Goal: Task Accomplishment & Management: Manage account settings

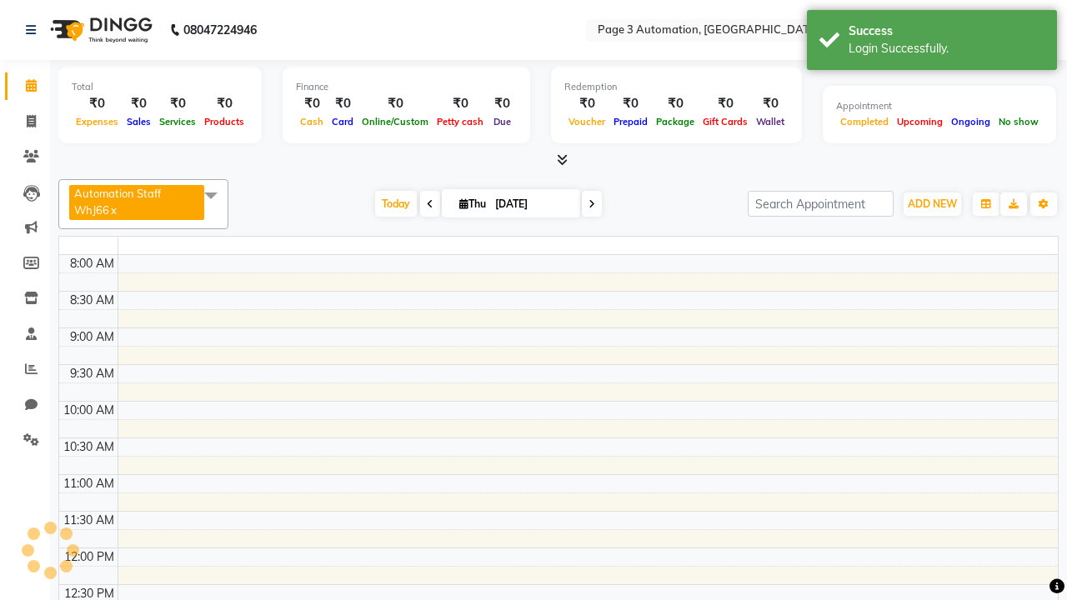
select select "en"
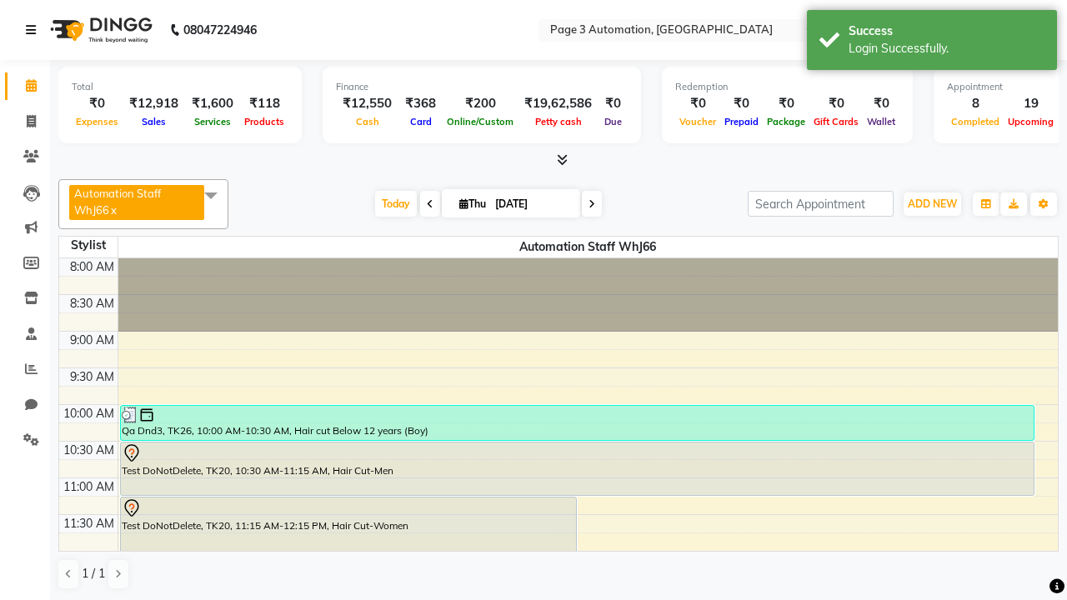
click at [34, 30] on icon at bounding box center [31, 30] width 10 height 12
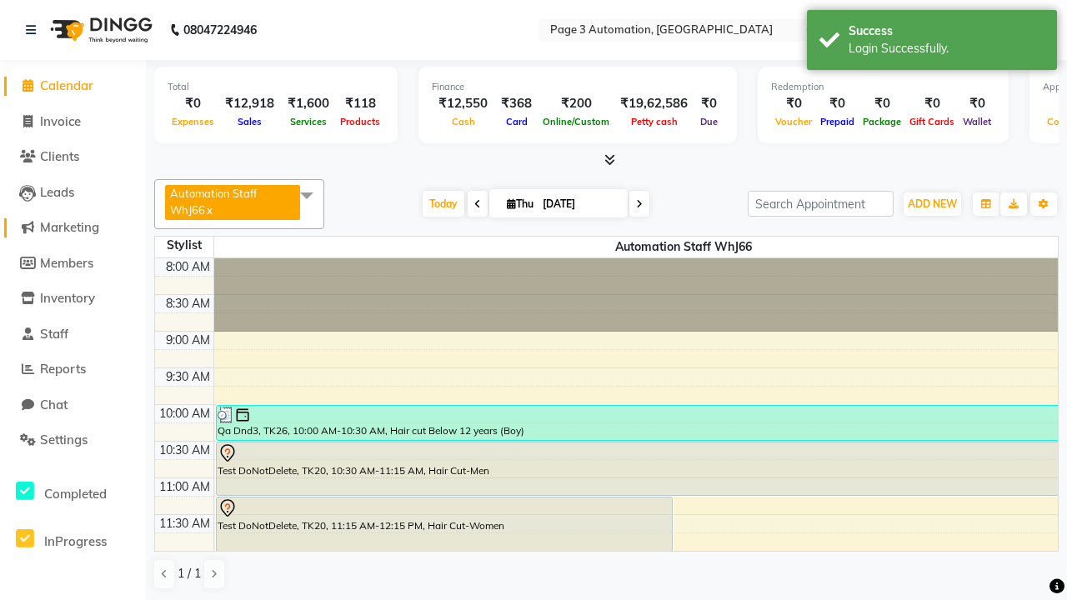
click at [73, 228] on span "Marketing" at bounding box center [69, 227] width 59 height 16
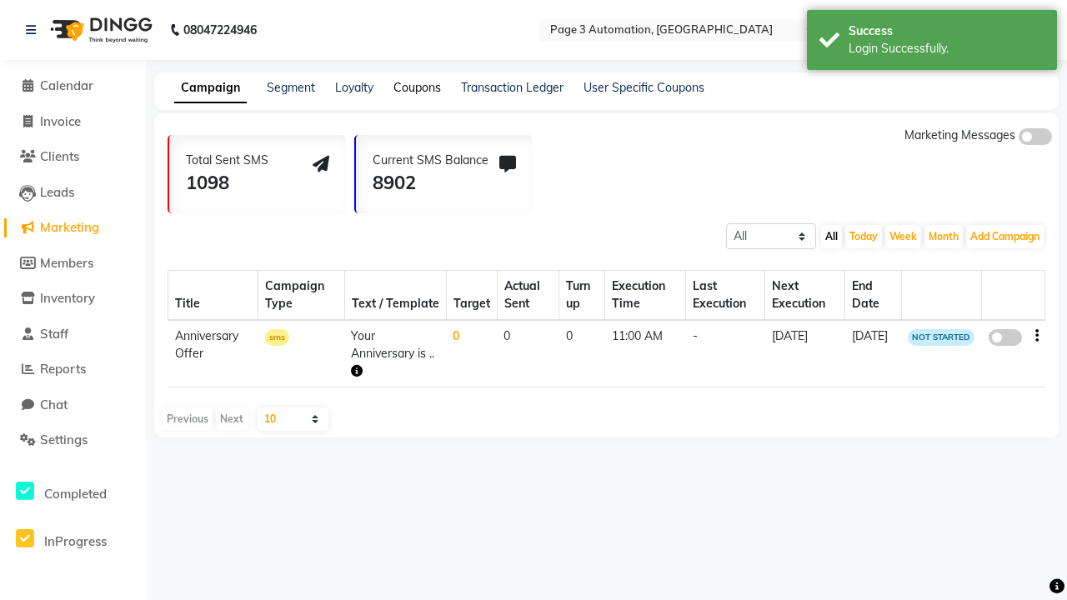
click at [417, 88] on link "Coupons" at bounding box center [418, 87] width 48 height 15
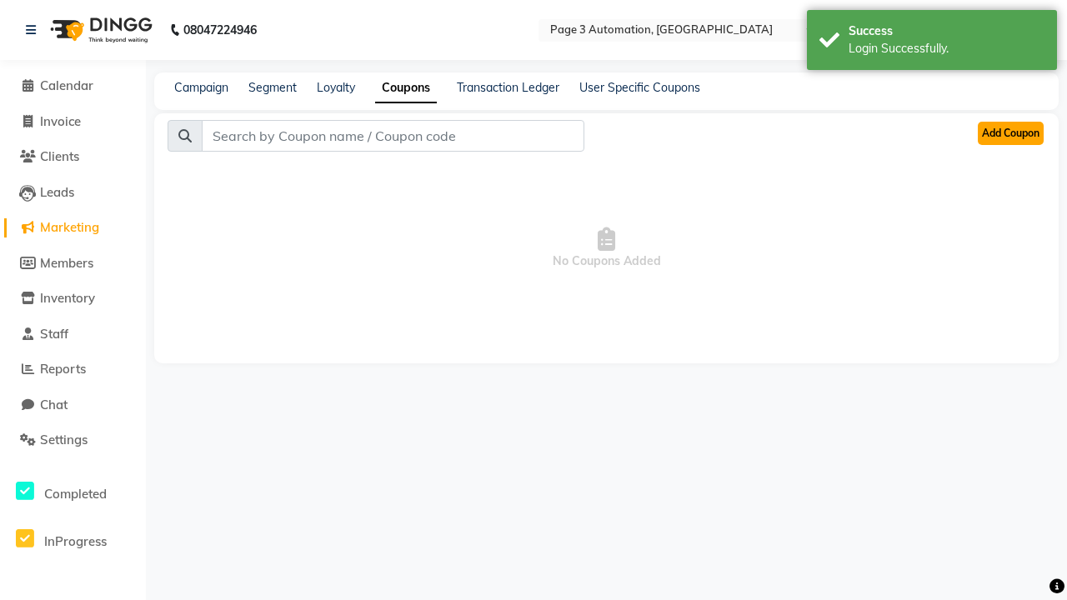
click at [1011, 133] on button "Add Coupon" at bounding box center [1011, 133] width 66 height 23
select select "ALL"
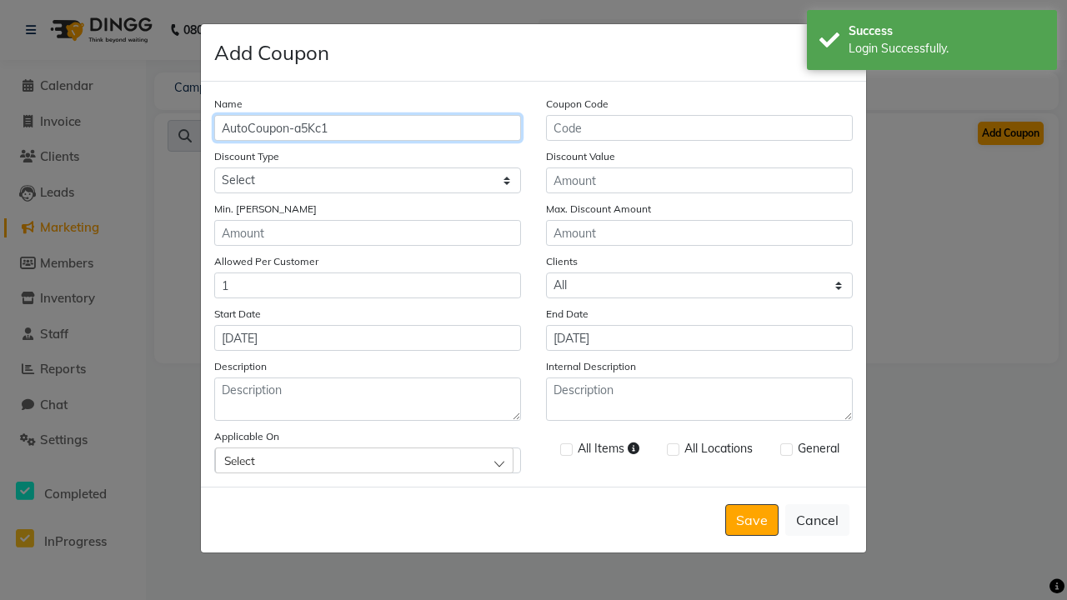
type input "AutoCoupon-a5Kc1"
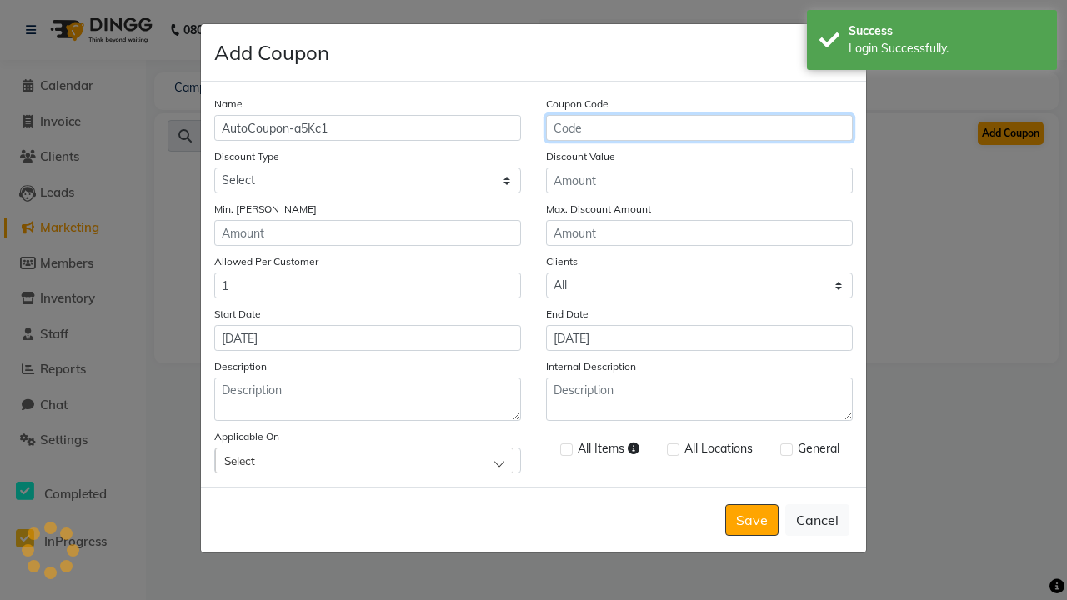
type input "AC-rMCHA"
select select "PERCENTAGE"
type input "AC-rMCHA"
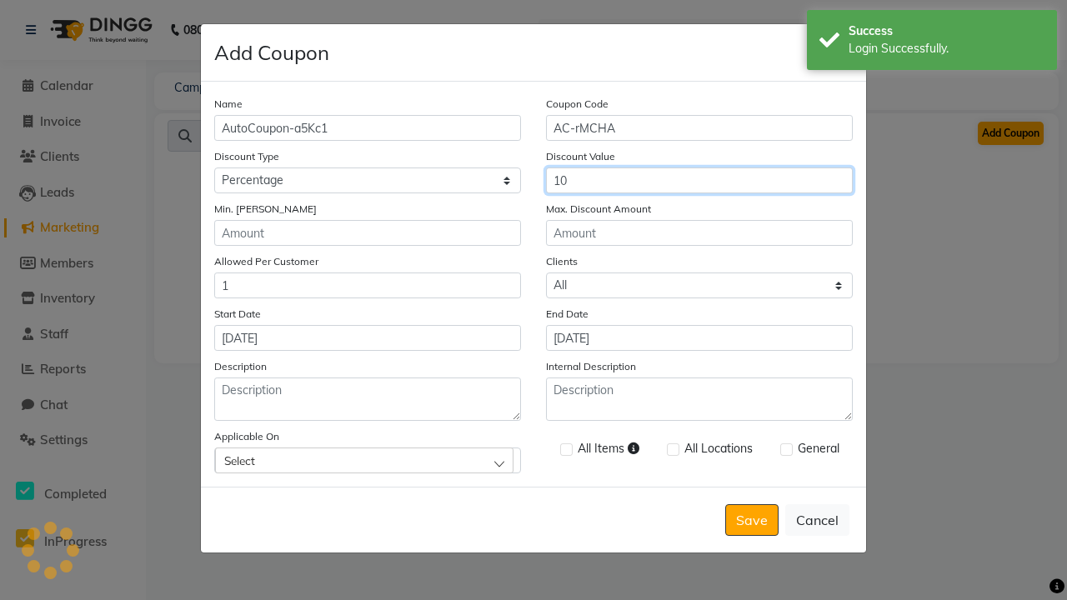
type input "10"
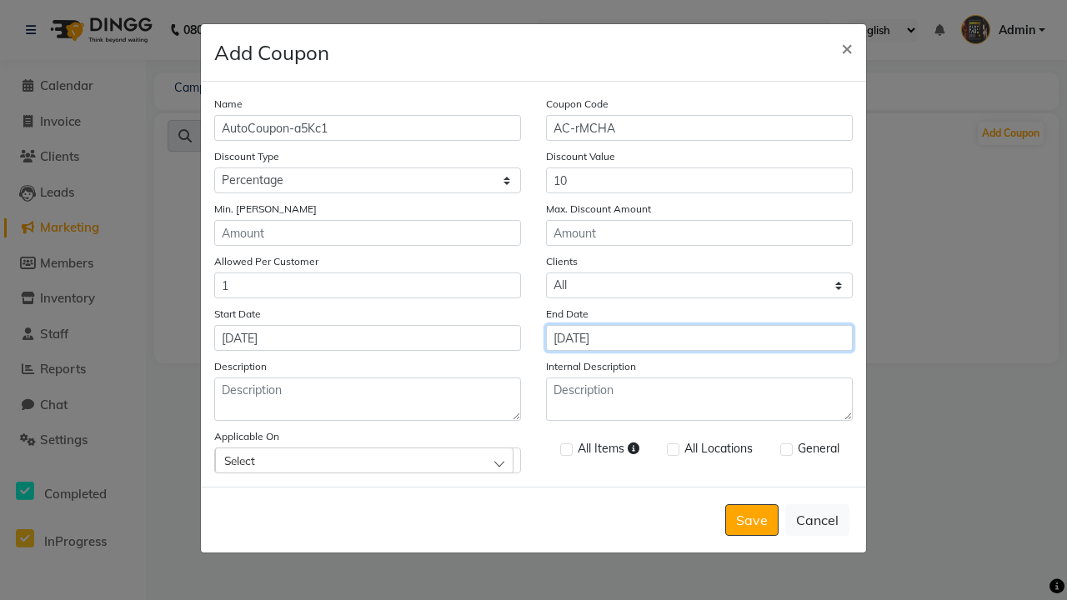
type input "[DATE]"
click at [368, 460] on div "Select" at bounding box center [364, 460] width 299 height 25
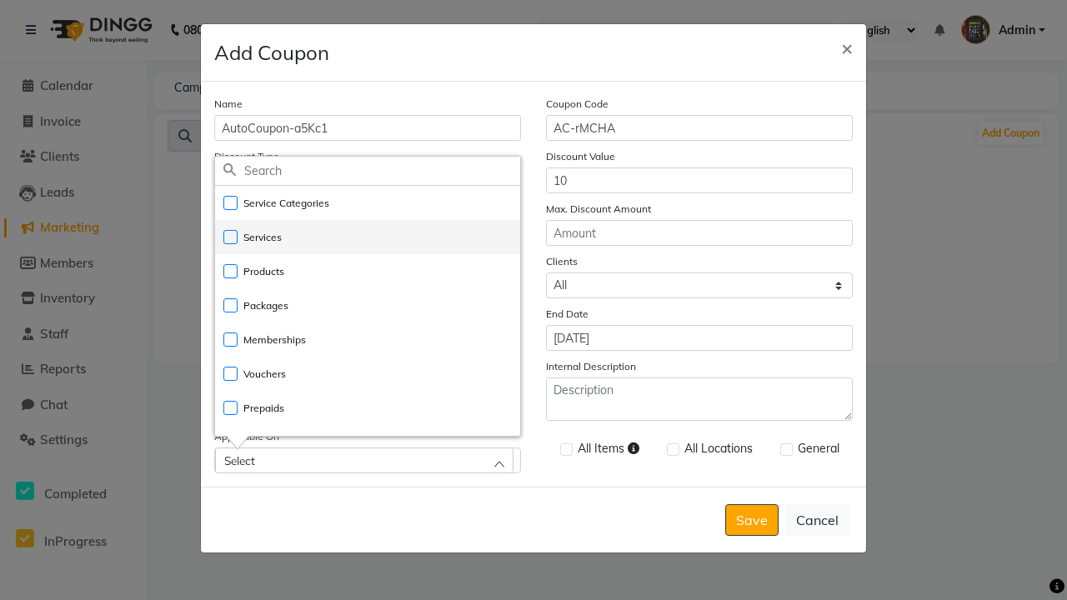
click at [368, 237] on li "Services" at bounding box center [367, 237] width 305 height 34
checkbox input "true"
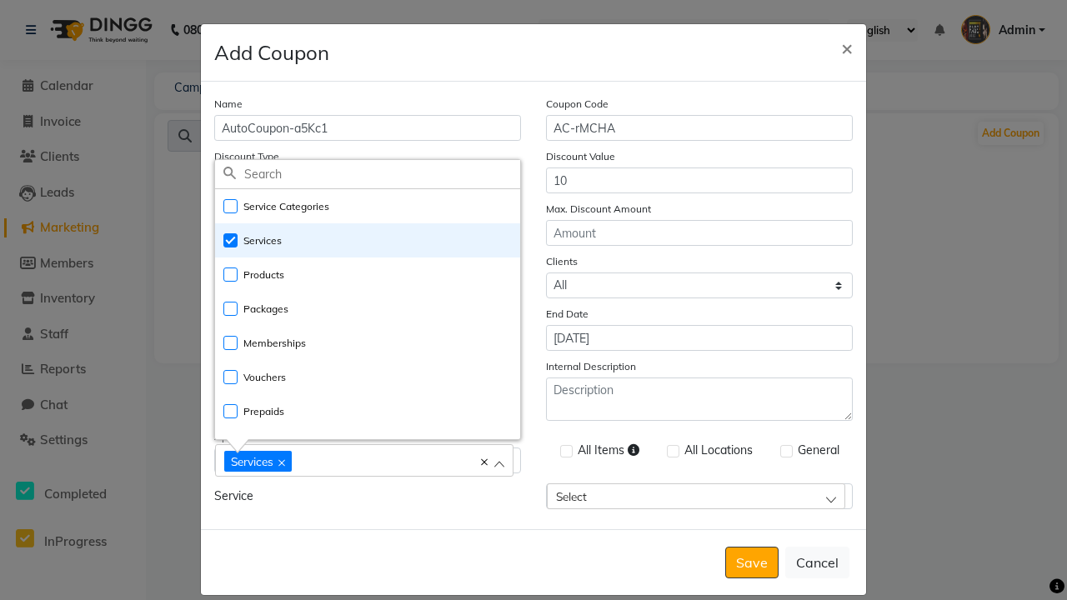
click at [368, 462] on div "Services" at bounding box center [356, 460] width 264 height 23
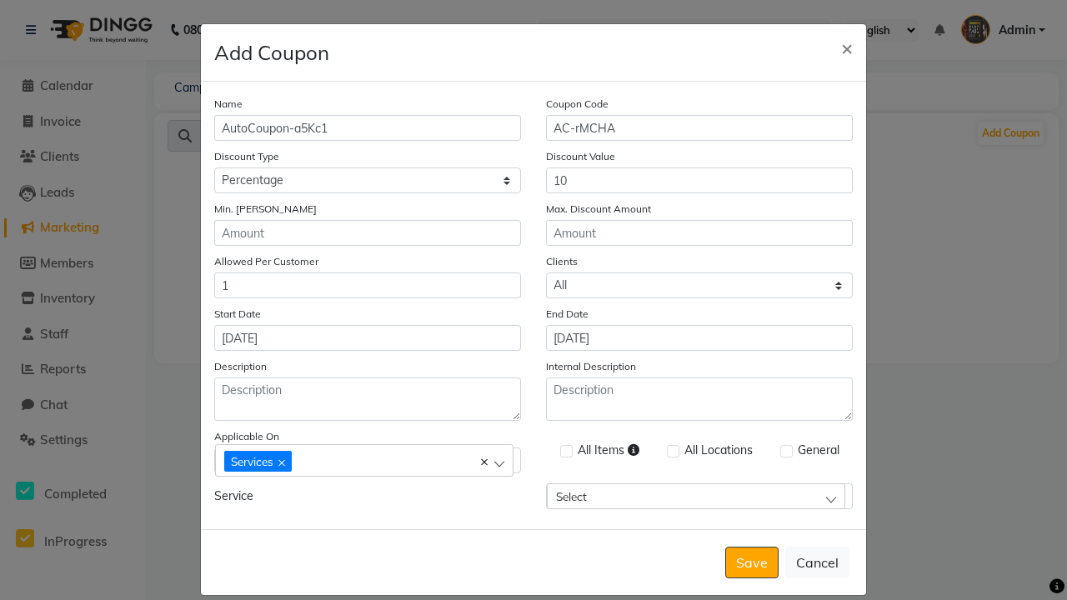
click at [566, 451] on label at bounding box center [566, 451] width 13 height 13
click at [566, 451] on input "checkbox" at bounding box center [565, 452] width 11 height 11
checkbox input "true"
click at [786, 451] on label at bounding box center [787, 451] width 13 height 13
click at [786, 451] on input "checkbox" at bounding box center [786, 452] width 11 height 11
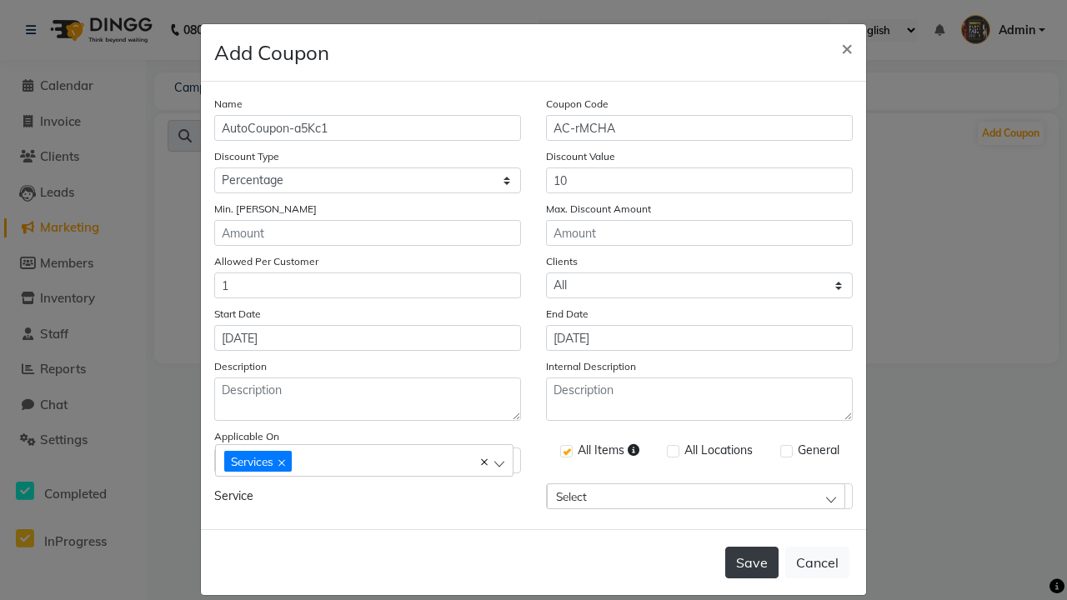
checkbox input "true"
click at [752, 547] on button "Save" at bounding box center [751, 563] width 53 height 32
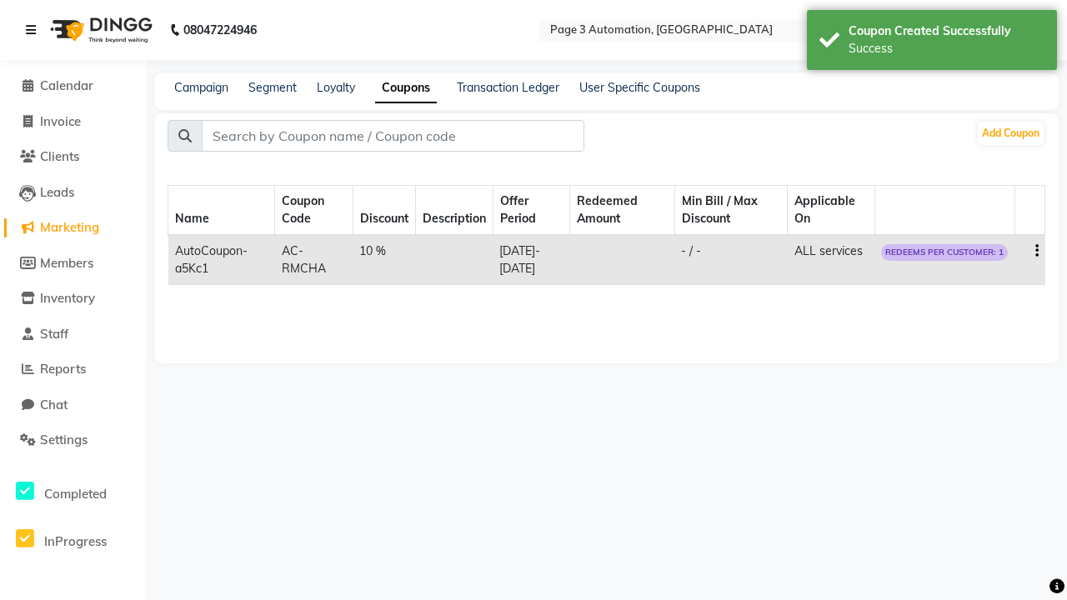
click at [932, 43] on div "Success" at bounding box center [947, 49] width 196 height 18
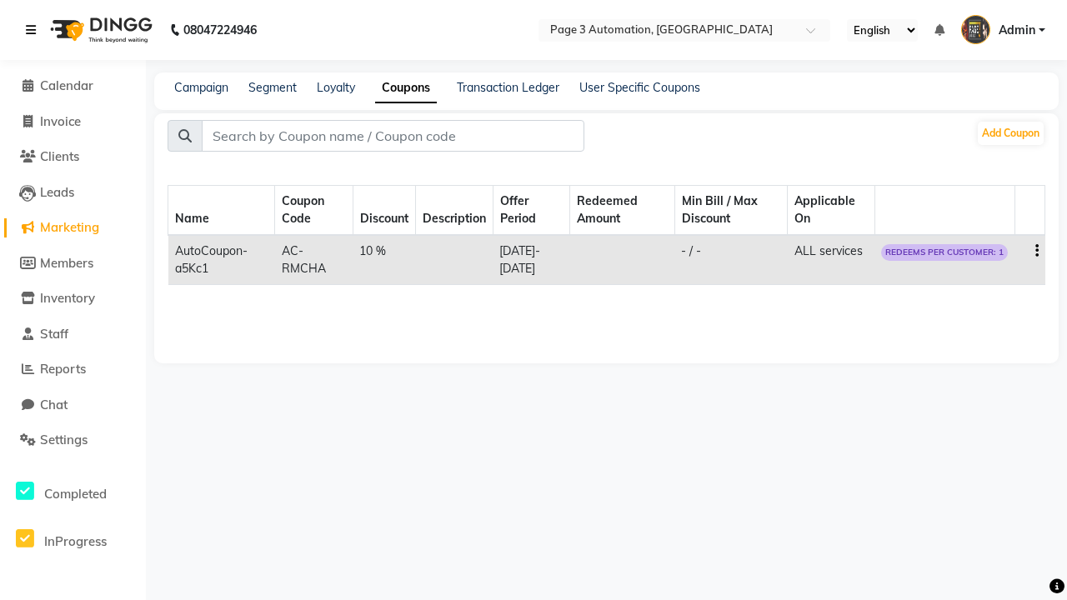
click at [34, 30] on icon at bounding box center [31, 30] width 10 height 12
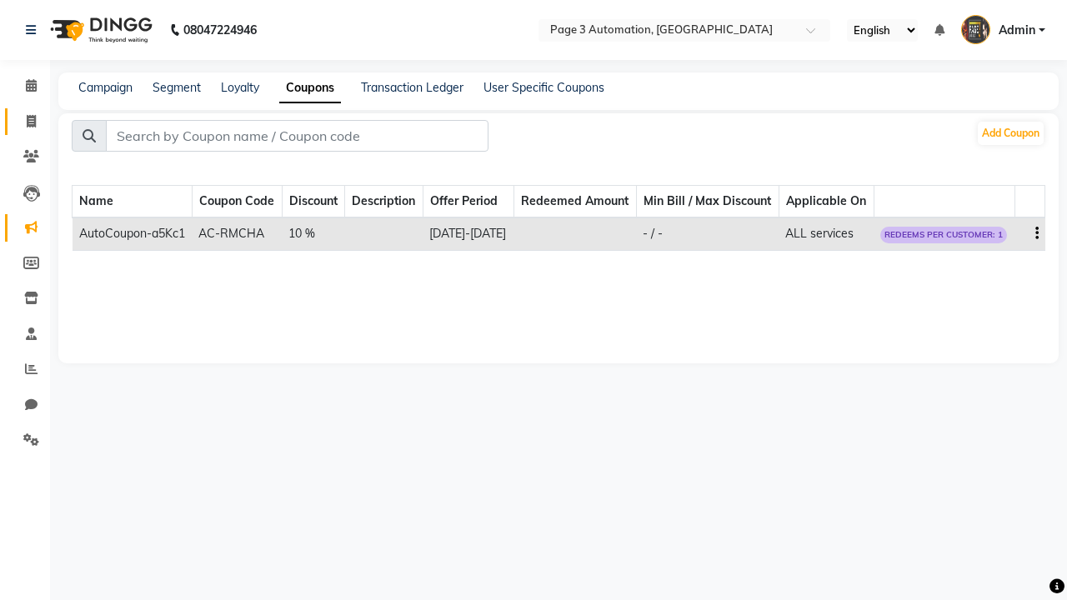
click at [25, 121] on span at bounding box center [31, 122] width 29 height 19
select select "service"
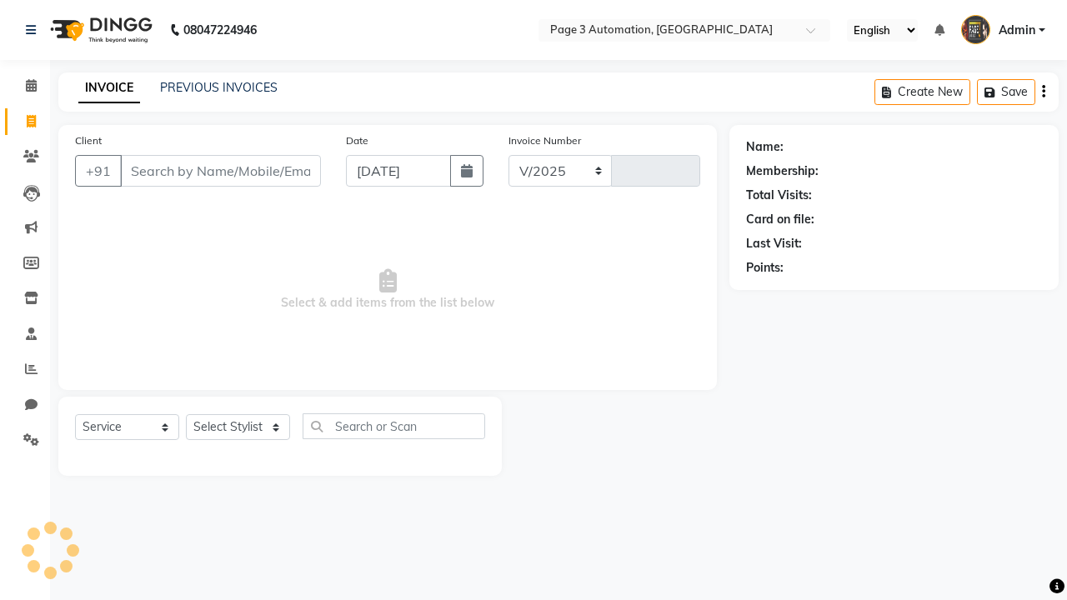
select select "2774"
type input "10089"
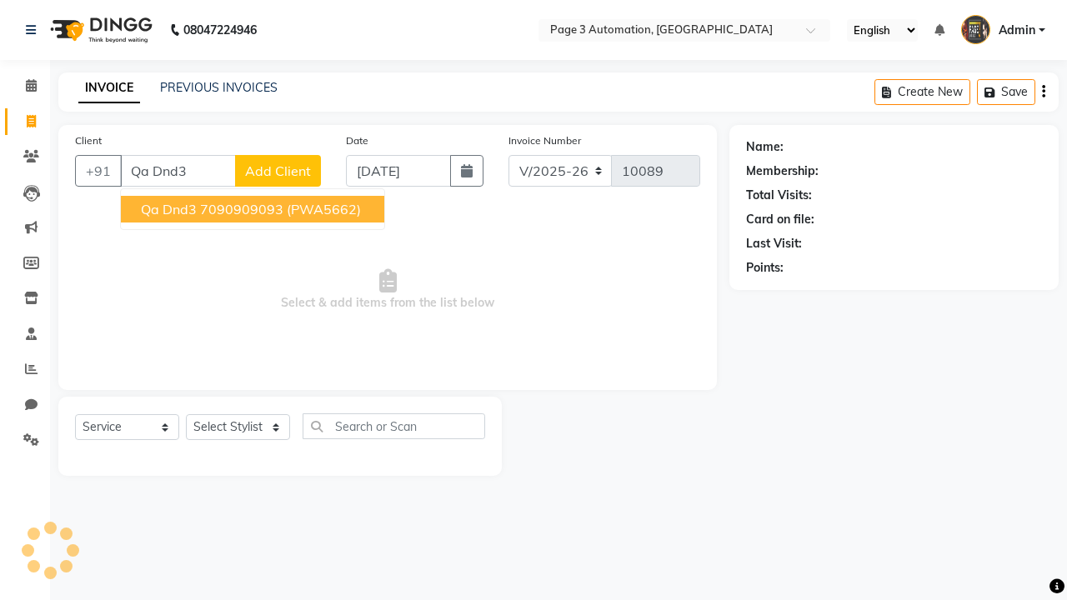
click at [254, 209] on ngb-highlight "7090909093" at bounding box center [241, 209] width 83 height 17
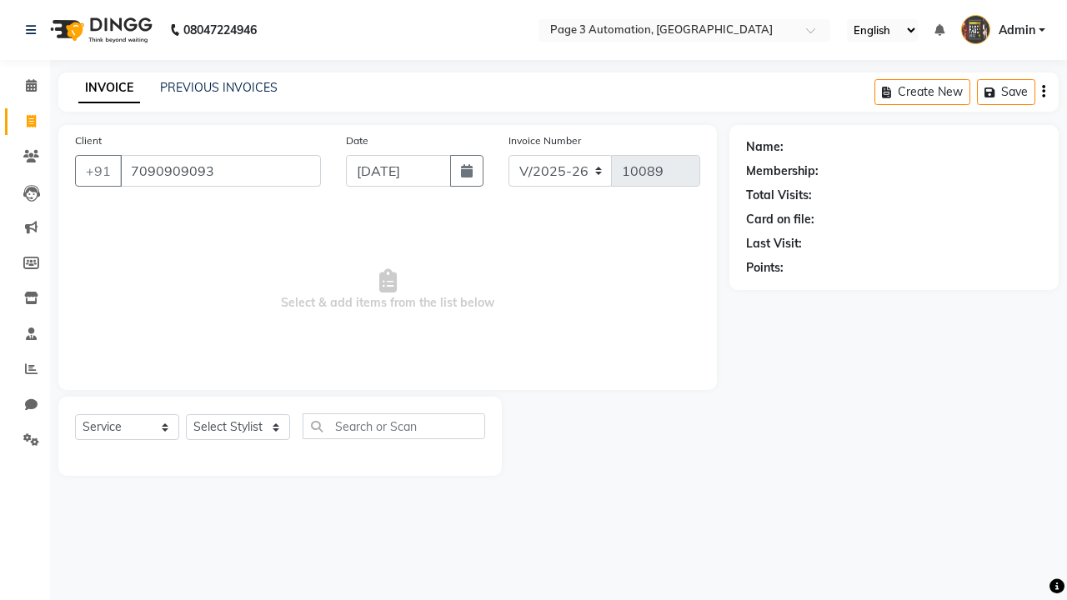
type input "7090909093"
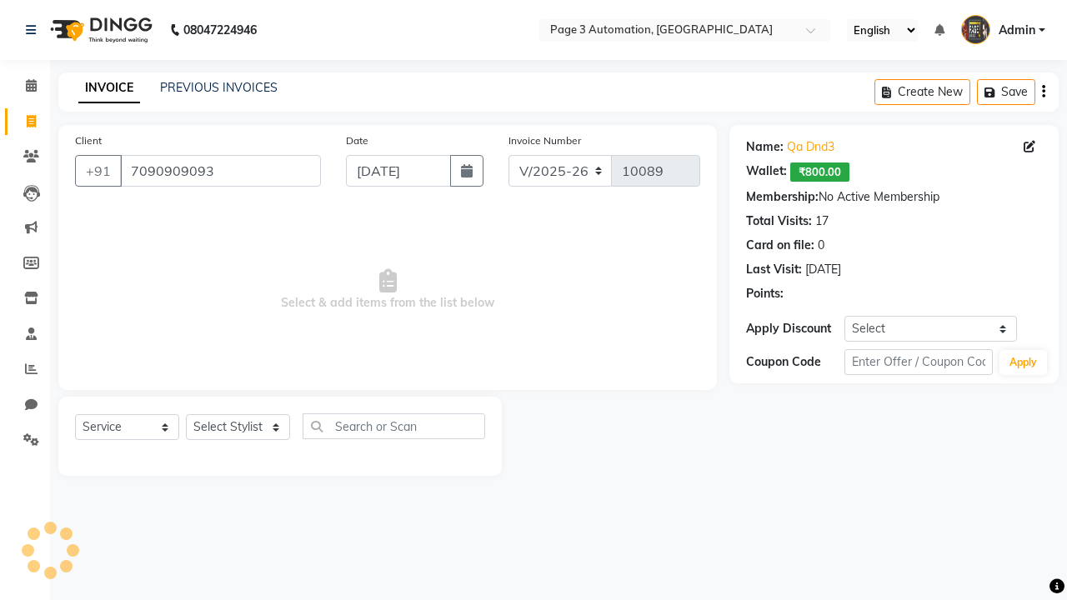
select select "1: Object"
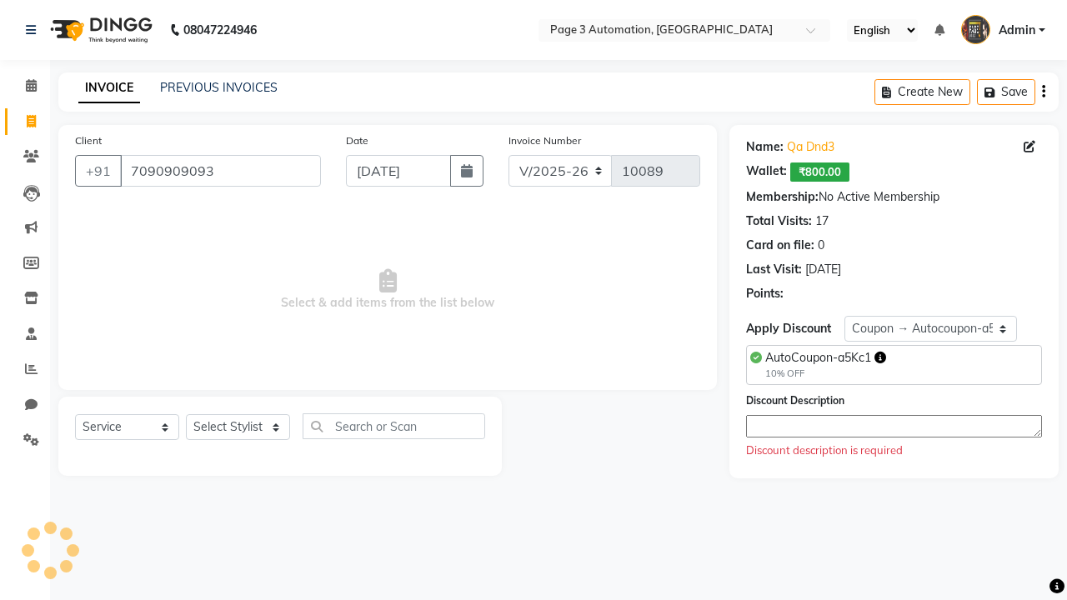
type textarea "Coupon applied by Automation"
select select "71572"
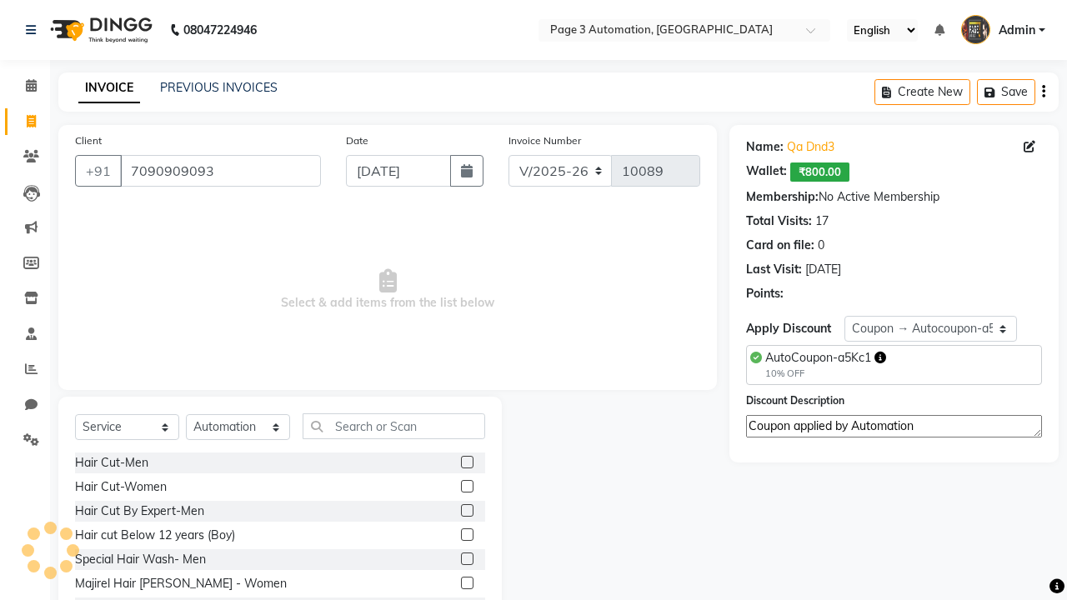
type textarea "Coupon applied by Automation"
click at [466, 535] on label at bounding box center [467, 535] width 13 height 13
click at [466, 535] on input "checkbox" at bounding box center [466, 535] width 11 height 11
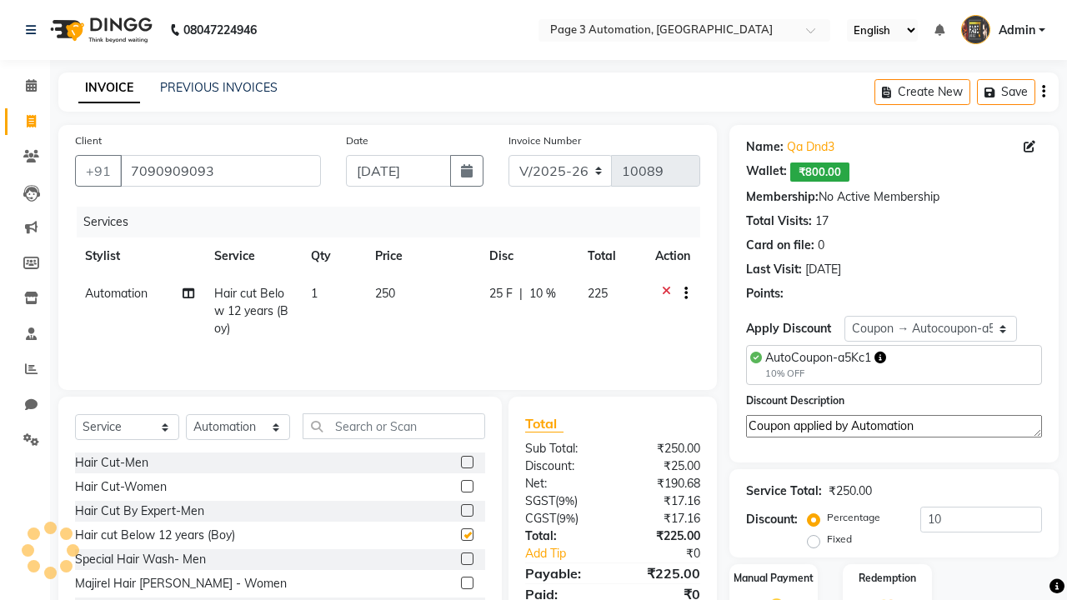
checkbox input "false"
click at [774, 579] on label "Manual Payment" at bounding box center [773, 578] width 83 height 16
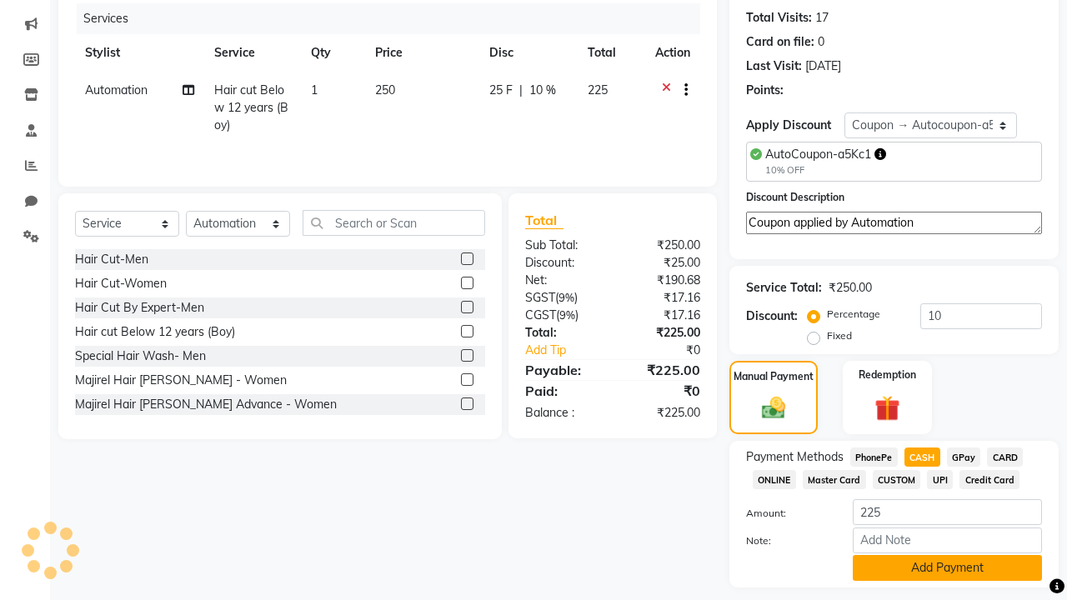
click at [947, 568] on button "Add Payment" at bounding box center [947, 568] width 189 height 26
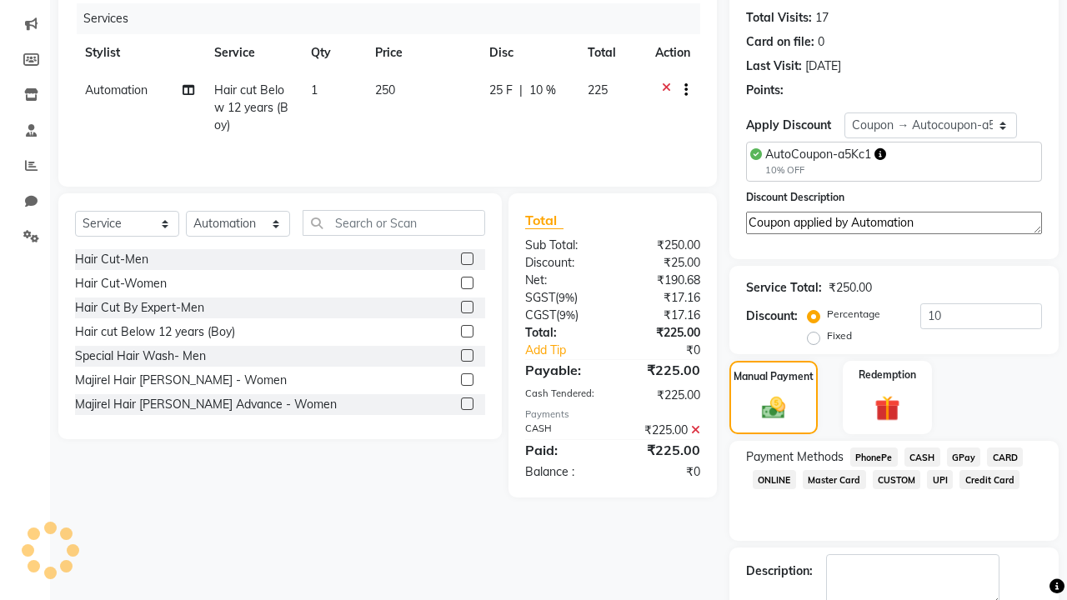
scroll to position [298, 0]
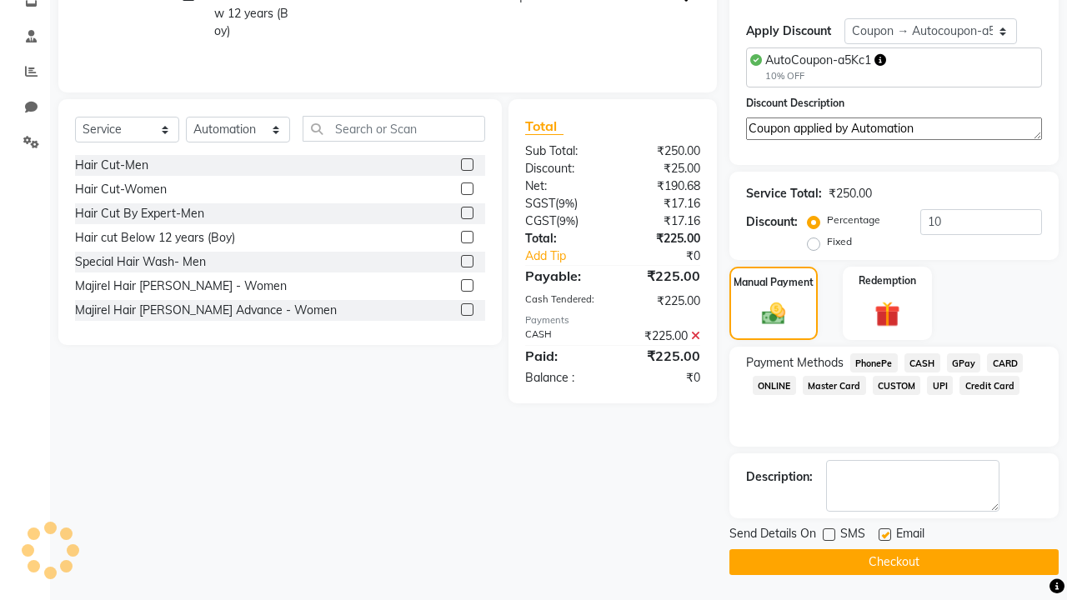
click at [885, 535] on label at bounding box center [885, 535] width 13 height 13
click at [885, 535] on input "checkbox" at bounding box center [884, 535] width 11 height 11
checkbox input "false"
click at [894, 562] on button "Checkout" at bounding box center [894, 563] width 329 height 26
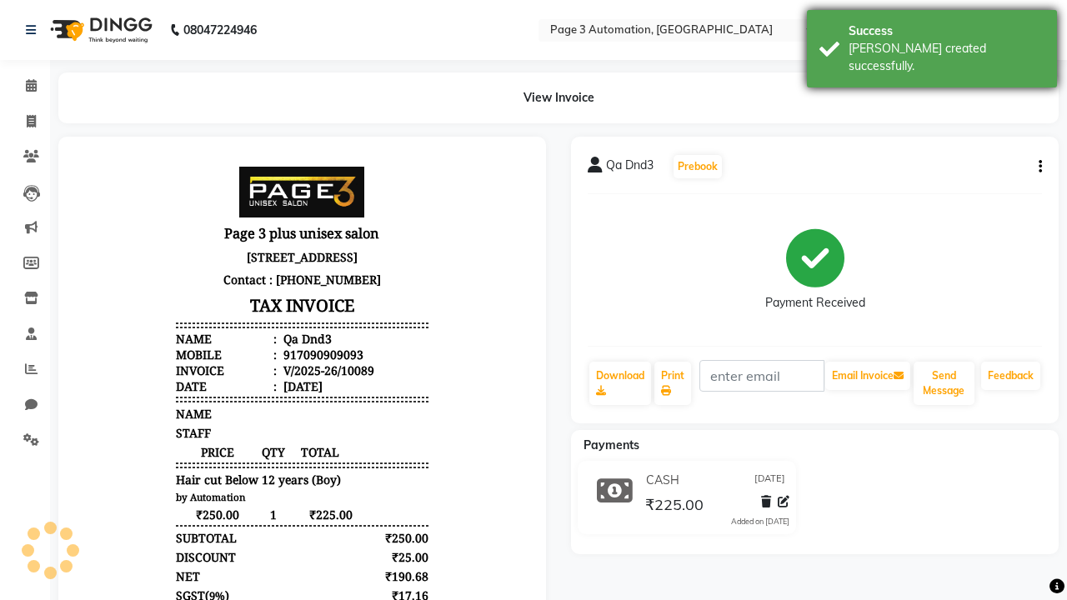
click at [932, 43] on div "[PERSON_NAME] created successfully." at bounding box center [947, 57] width 196 height 35
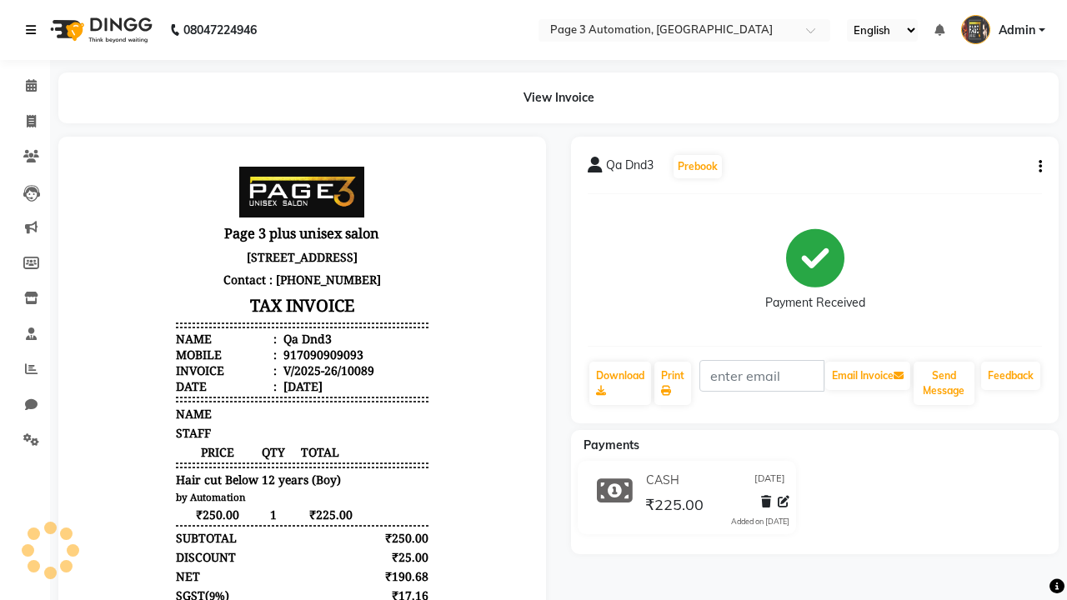
click at [34, 30] on icon at bounding box center [31, 30] width 10 height 12
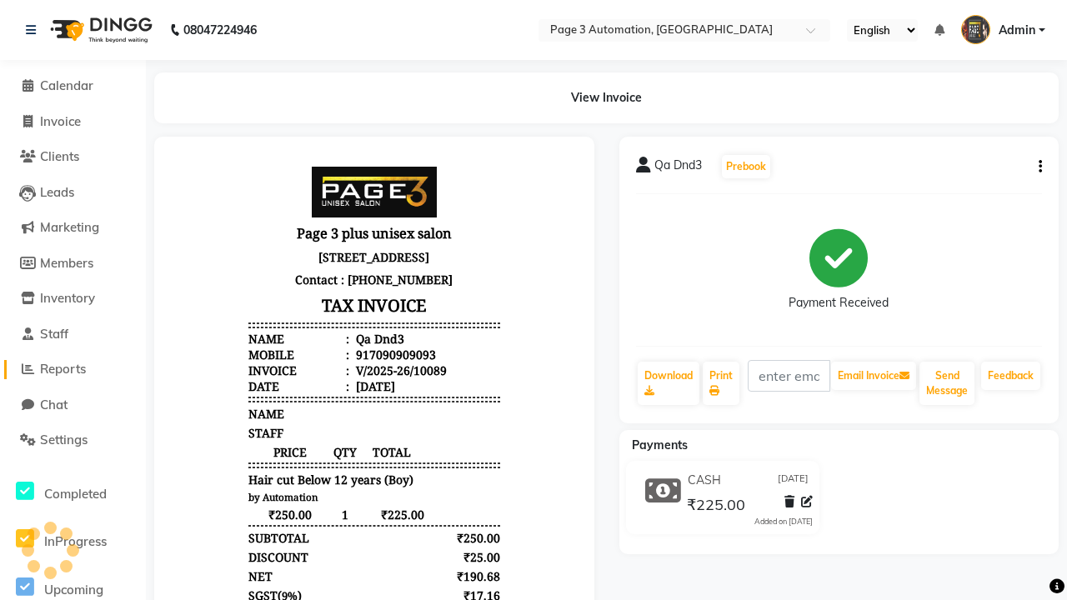
click at [73, 369] on span "Reports" at bounding box center [63, 369] width 46 height 16
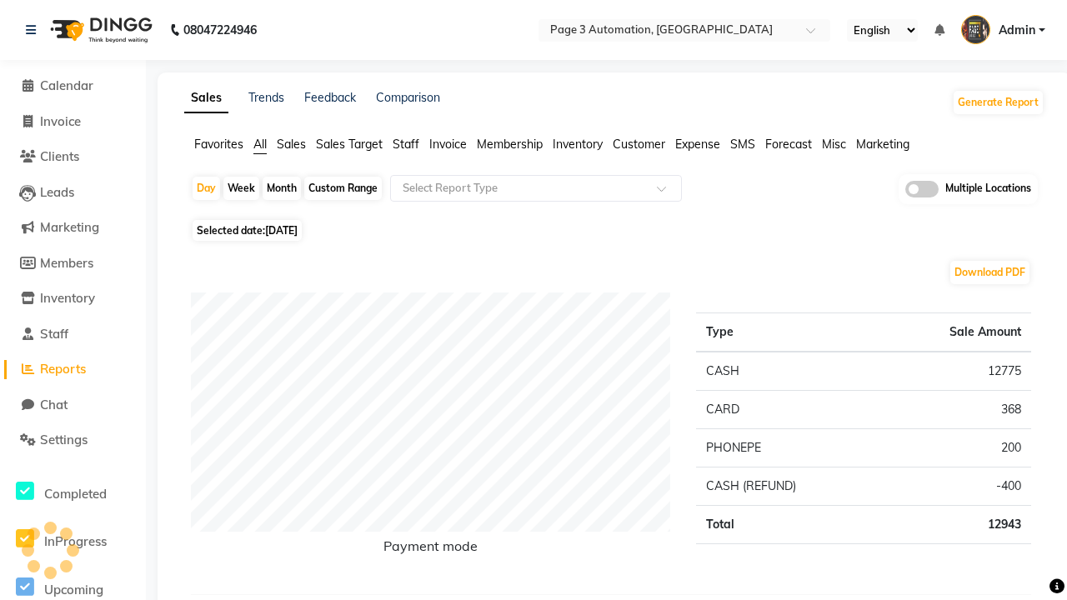
type input "Coupon Collection"
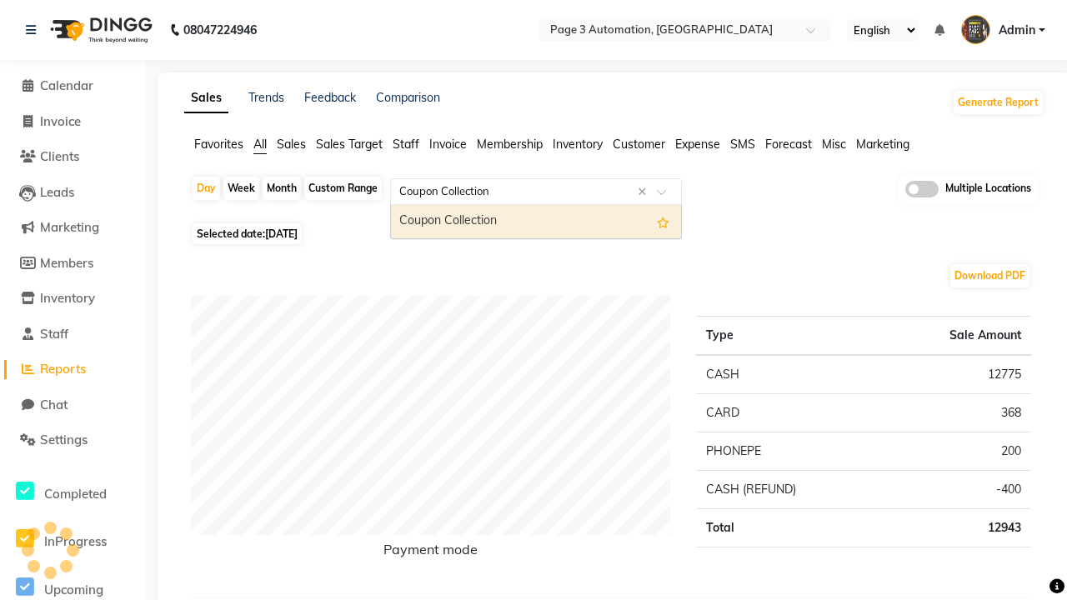
click at [536, 222] on div "Coupon Collection" at bounding box center [536, 221] width 290 height 33
select select "full_report"
select select "csv"
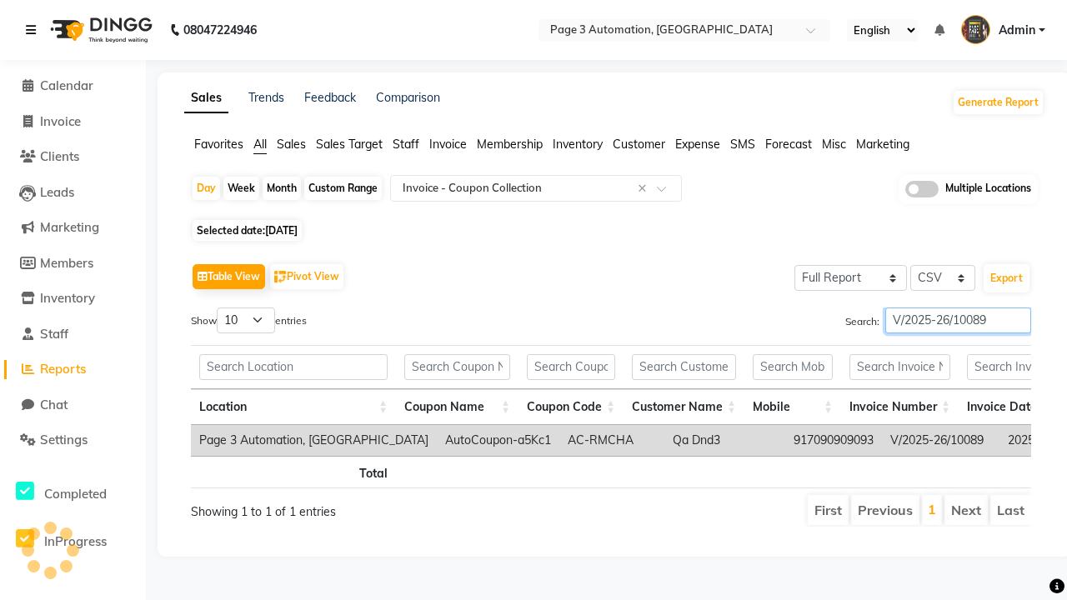
type input "V/2025-26/10089"
click at [34, 30] on icon at bounding box center [31, 30] width 10 height 12
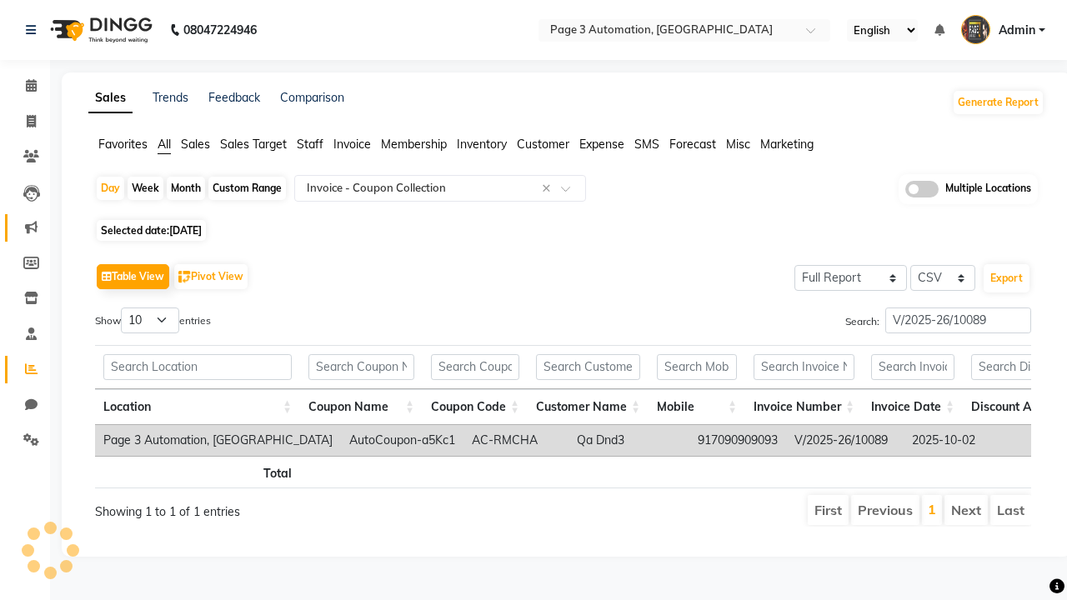
click at [25, 228] on icon at bounding box center [31, 227] width 13 height 13
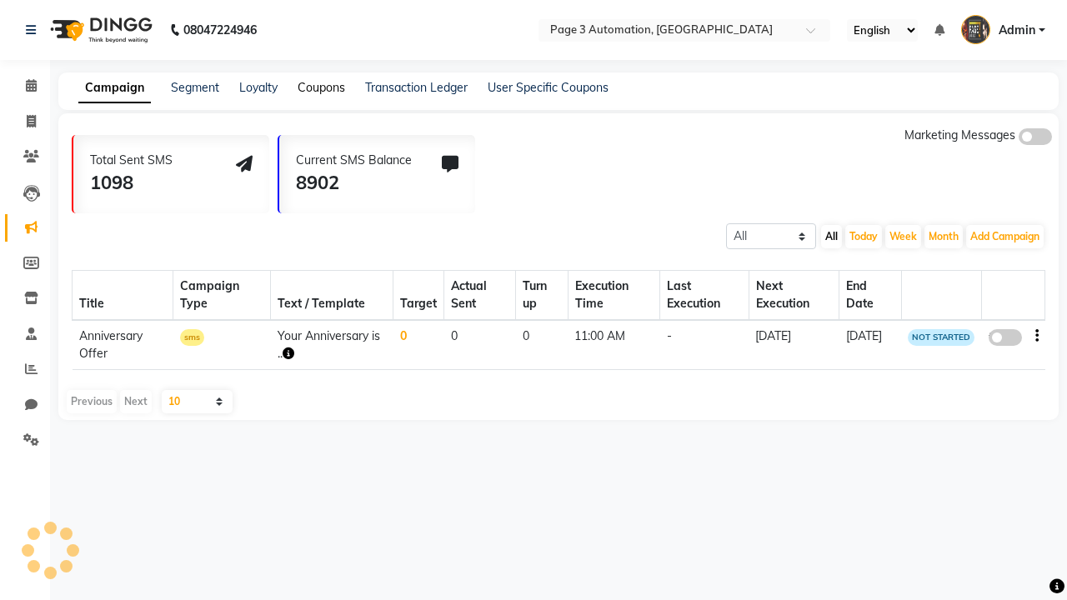
click at [321, 88] on link "Coupons" at bounding box center [322, 87] width 48 height 15
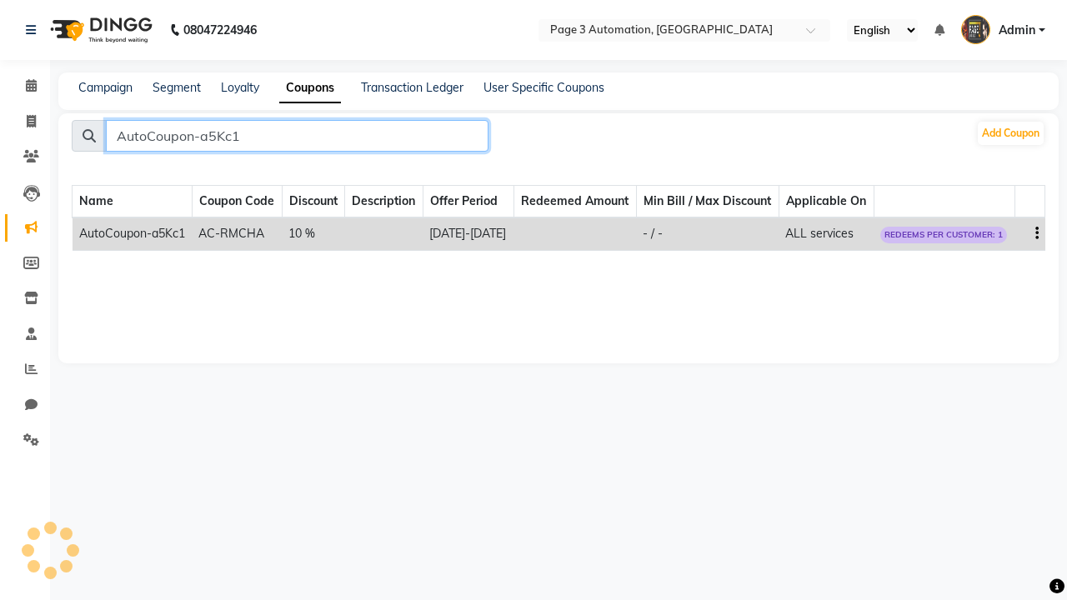
type input "AutoCoupon-a5Kc1"
click at [1037, 234] on icon "button" at bounding box center [1037, 233] width 3 height 1
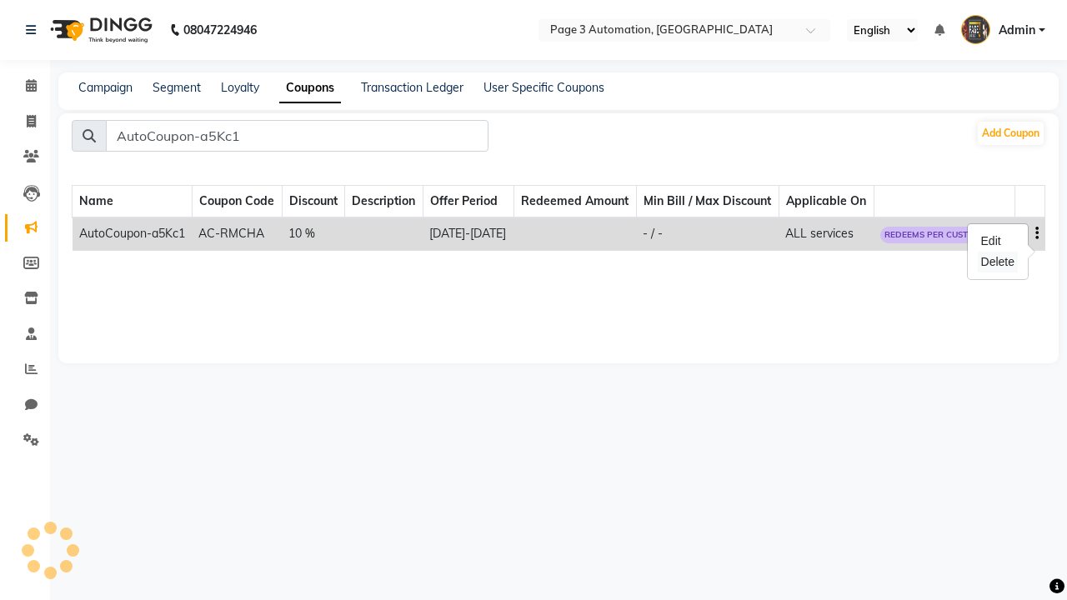
click at [997, 262] on div "Delete" at bounding box center [998, 262] width 40 height 21
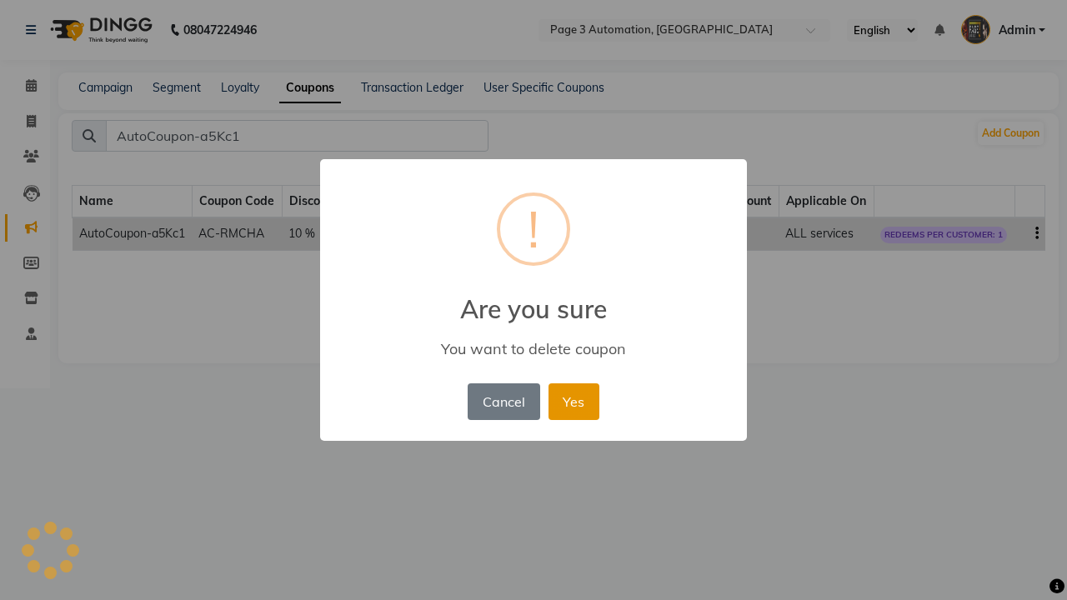
click at [574, 401] on button "Yes" at bounding box center [574, 402] width 51 height 37
